Goal: Transaction & Acquisition: Book appointment/travel/reservation

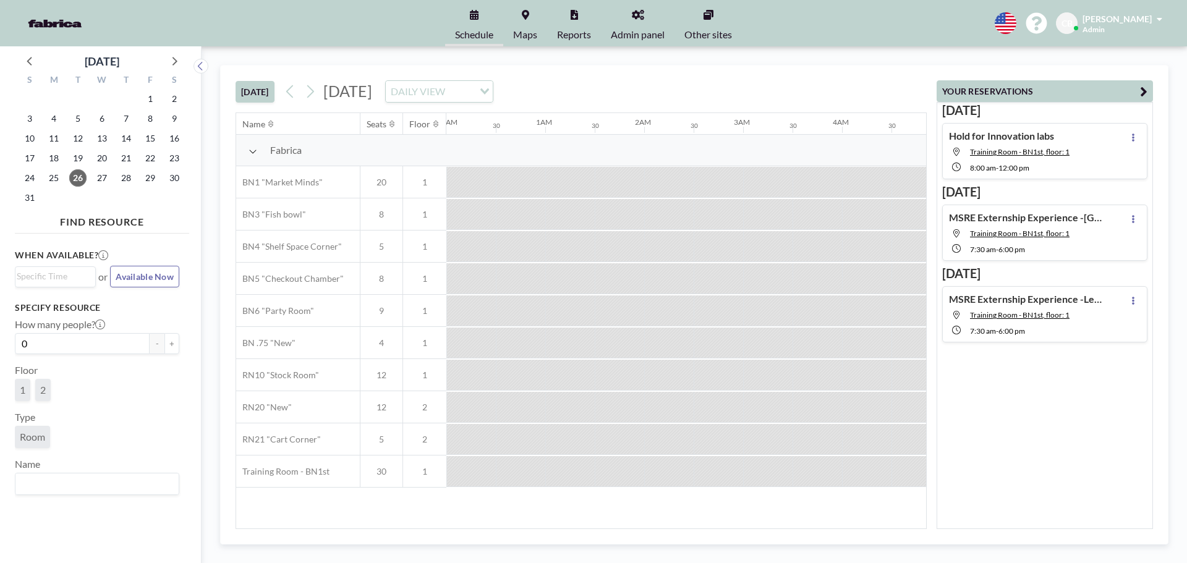
scroll to position [0, 742]
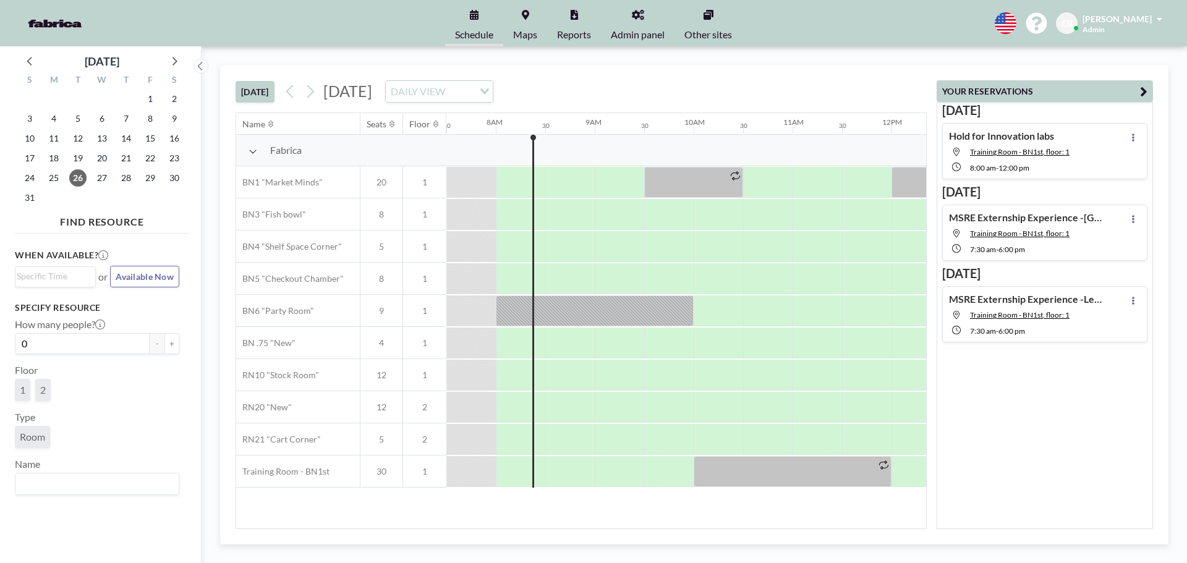
click at [1142, 20] on span "[PERSON_NAME]" at bounding box center [1117, 19] width 69 height 11
click at [1122, 58] on span "Profile" at bounding box center [1125, 59] width 26 height 12
click at [623, 17] on link "Admin panel" at bounding box center [638, 23] width 74 height 46
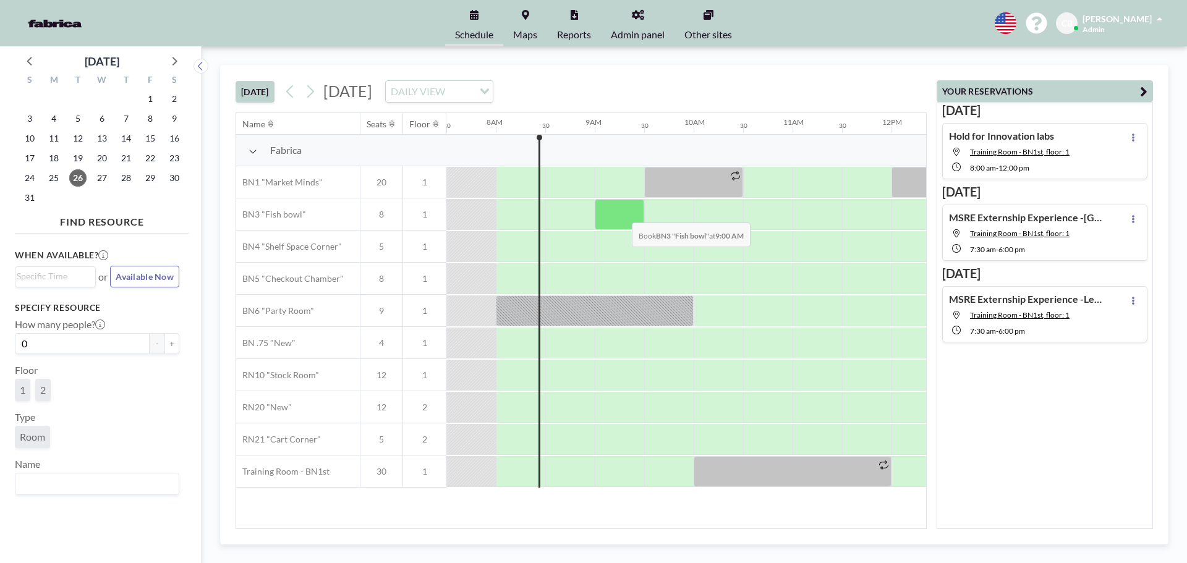
click at [622, 213] on div at bounding box center [619, 214] width 49 height 31
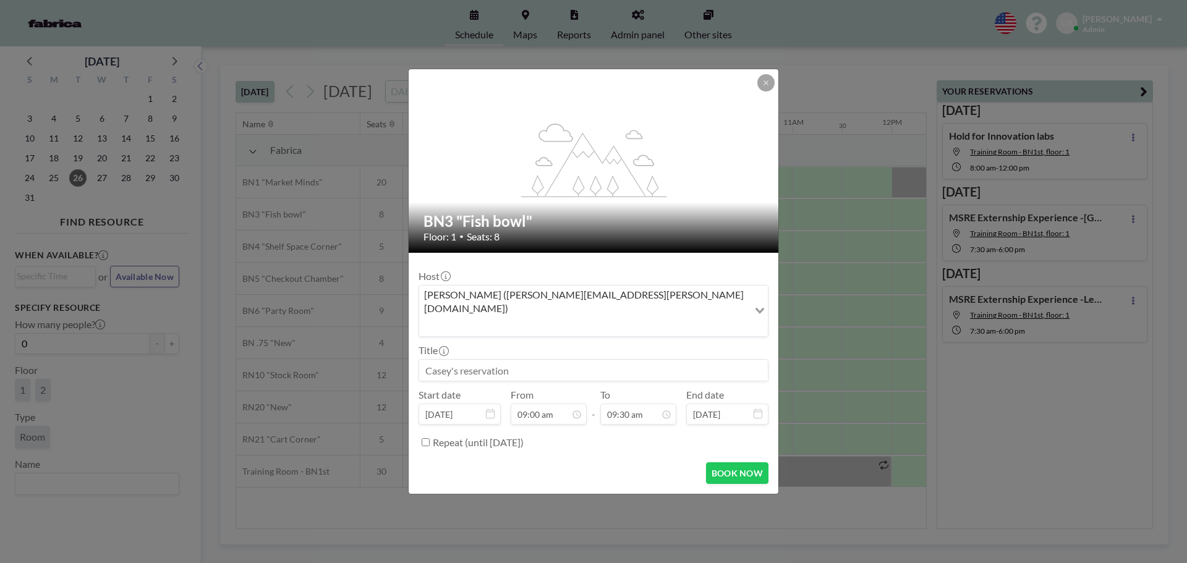
click at [534, 360] on input at bounding box center [593, 370] width 349 height 21
type input "Sampson Construction Onboarding"
click at [655, 404] on input "09:30 am" at bounding box center [638, 414] width 76 height 21
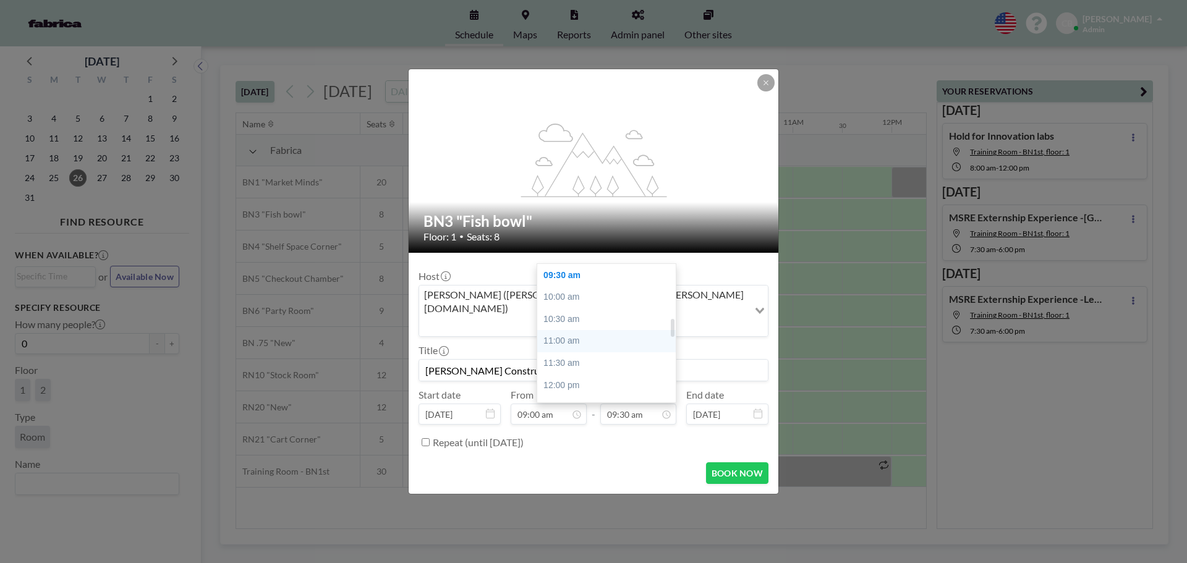
drag, startPoint x: 605, startPoint y: 289, endPoint x: 618, endPoint y: 296, distance: 15.0
click at [605, 288] on div "10:00 am" at bounding box center [609, 297] width 145 height 22
type input "10:00 am"
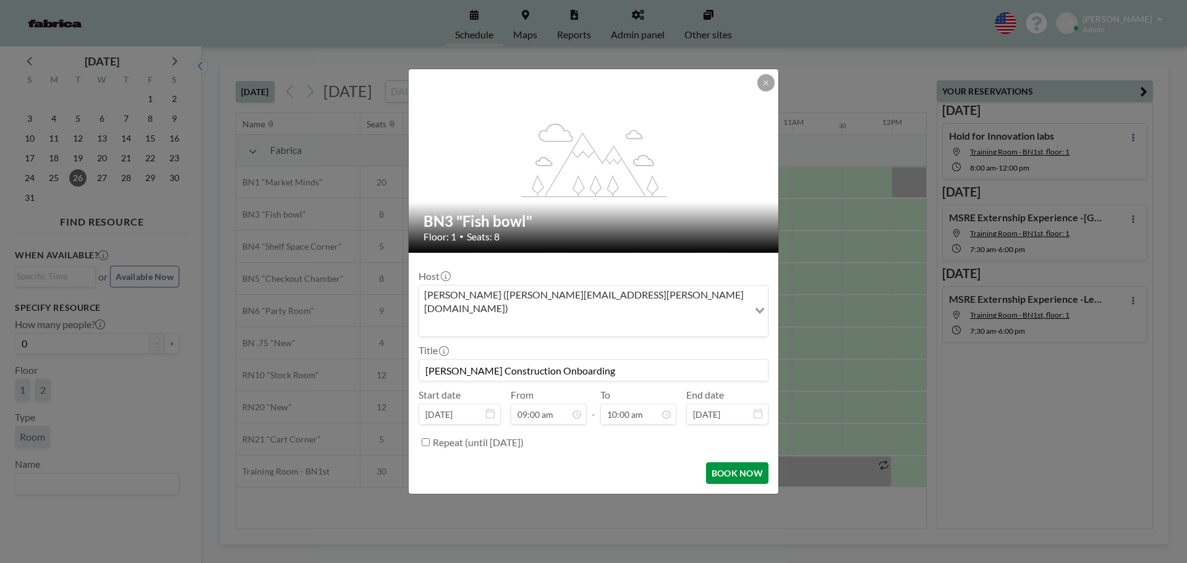
click at [739, 463] on button "BOOK NOW" at bounding box center [737, 474] width 62 height 22
